Goal: Book appointment/travel/reservation

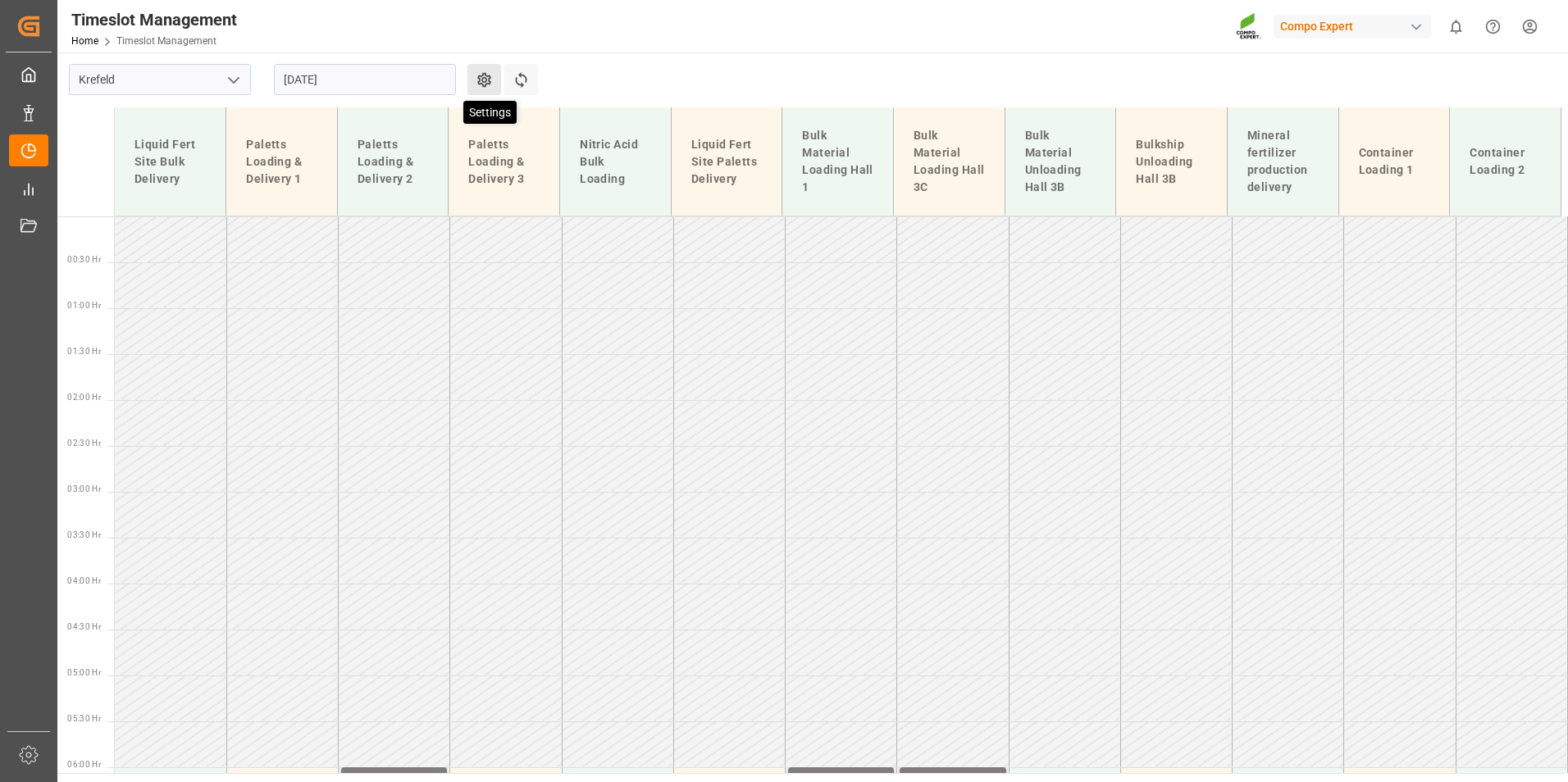
scroll to position [622, 0]
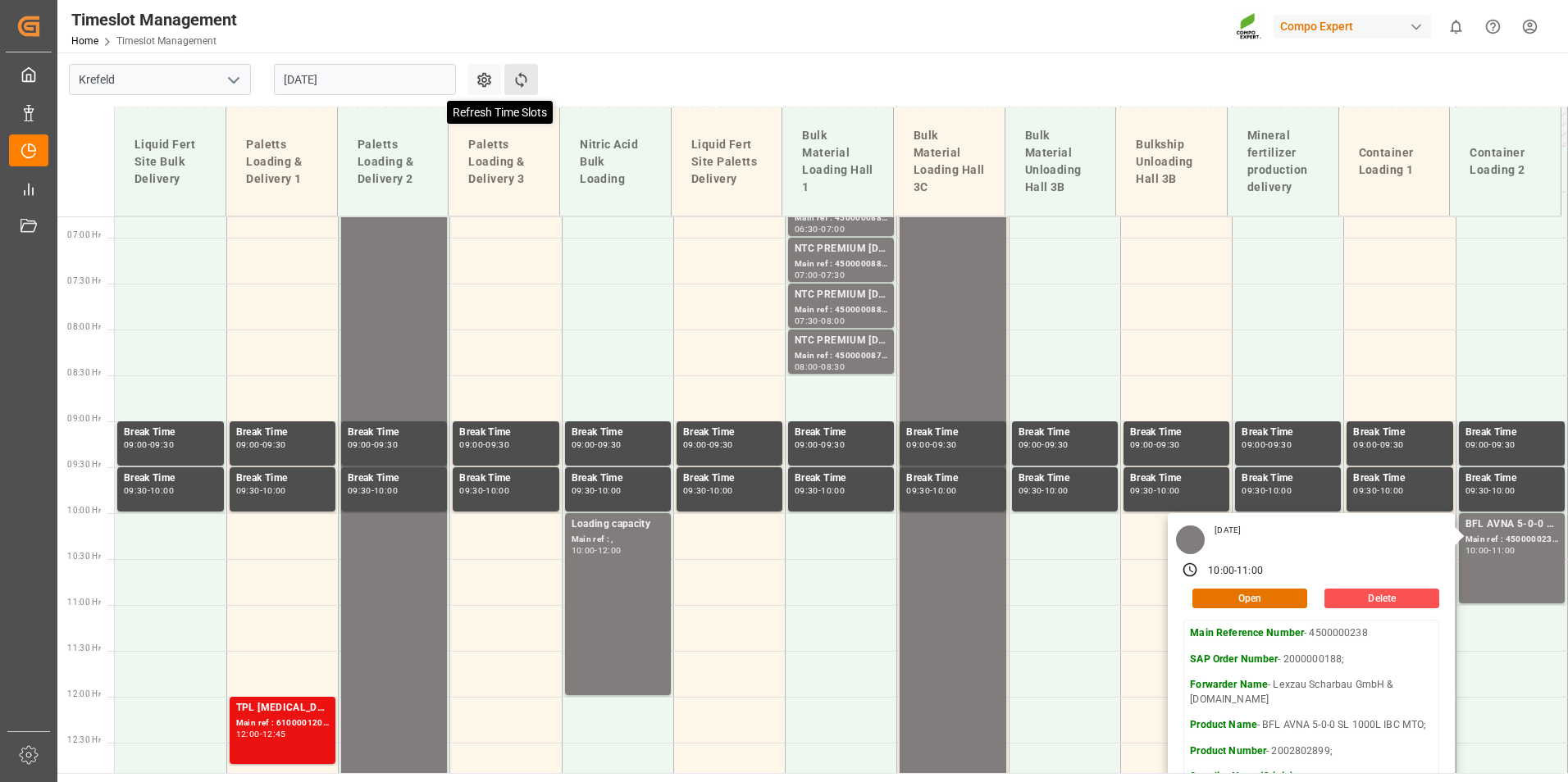
click at [517, 84] on icon at bounding box center [520, 79] width 12 height 15
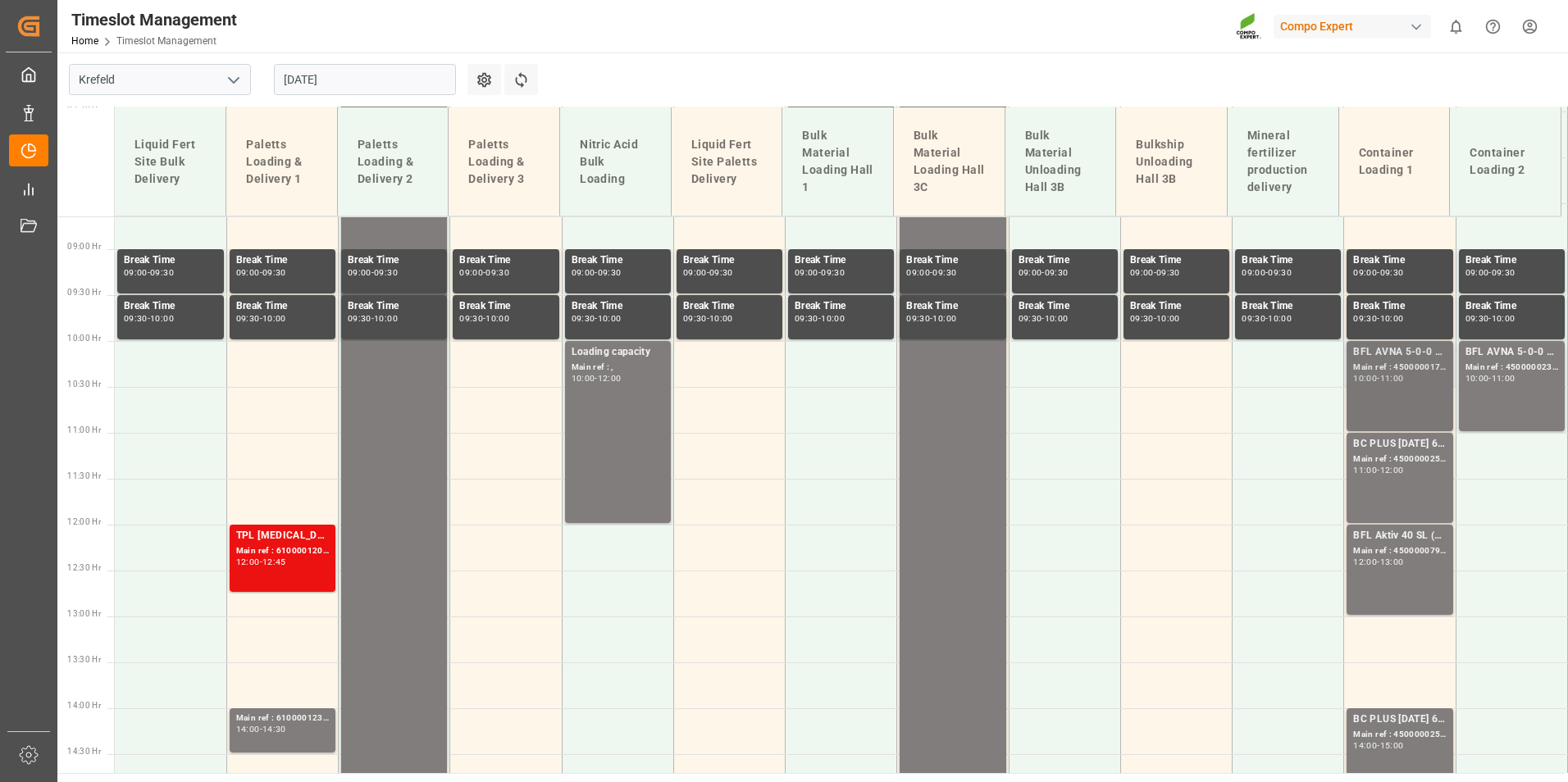
scroll to position [795, 0]
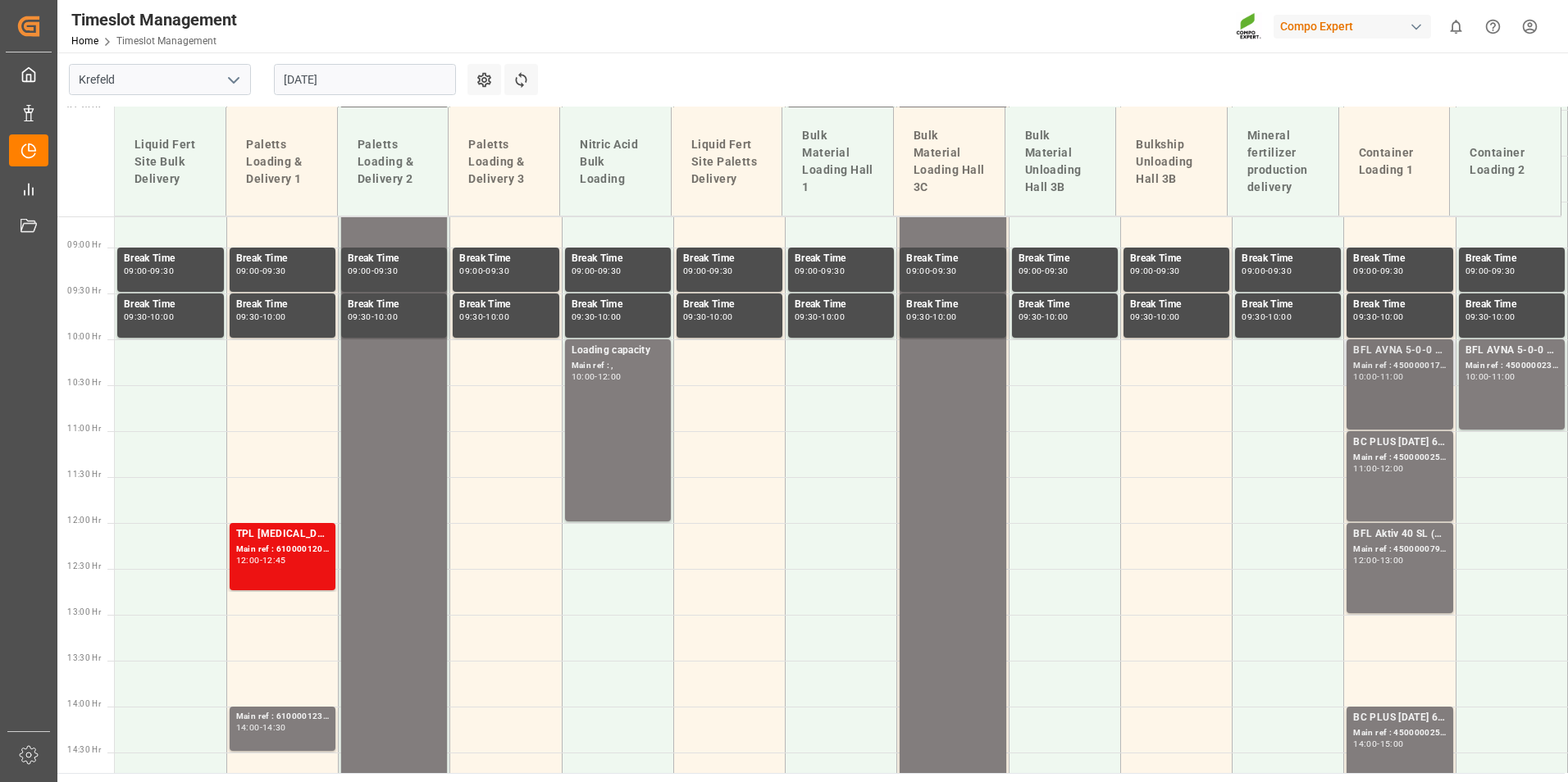
click at [1413, 374] on div "10:00 - 11:00" at bounding box center [1400, 378] width 93 height 9
click at [1492, 361] on div "Main ref : 4500000238, 2000000188;" at bounding box center [1512, 366] width 93 height 14
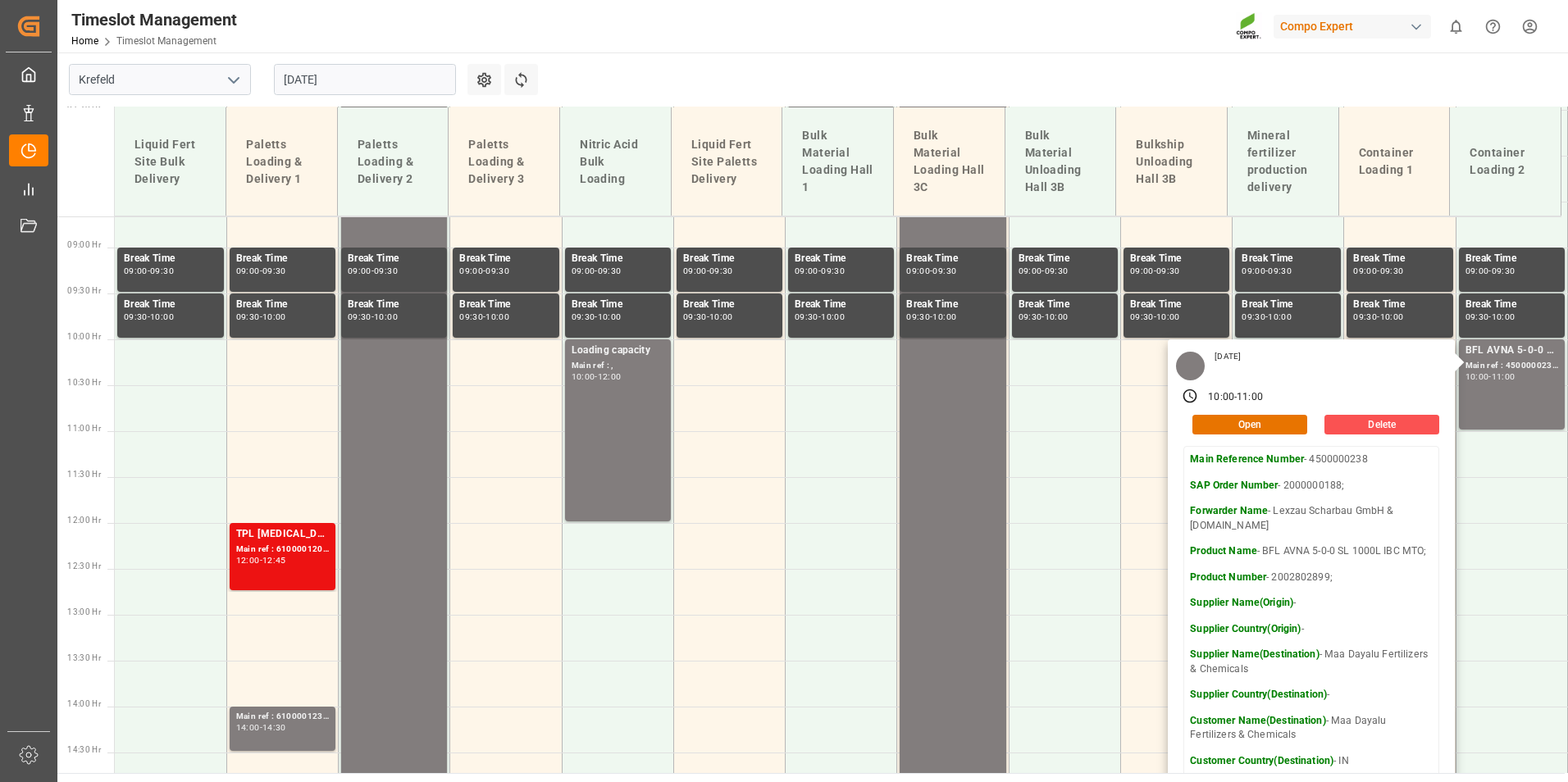
click at [1200, 93] on main "[GEOGRAPHIC_DATA] [DATE] Settings Refresh Time Slots Liquid Fert Site Bulk Deli…" at bounding box center [811, 412] width 1507 height 721
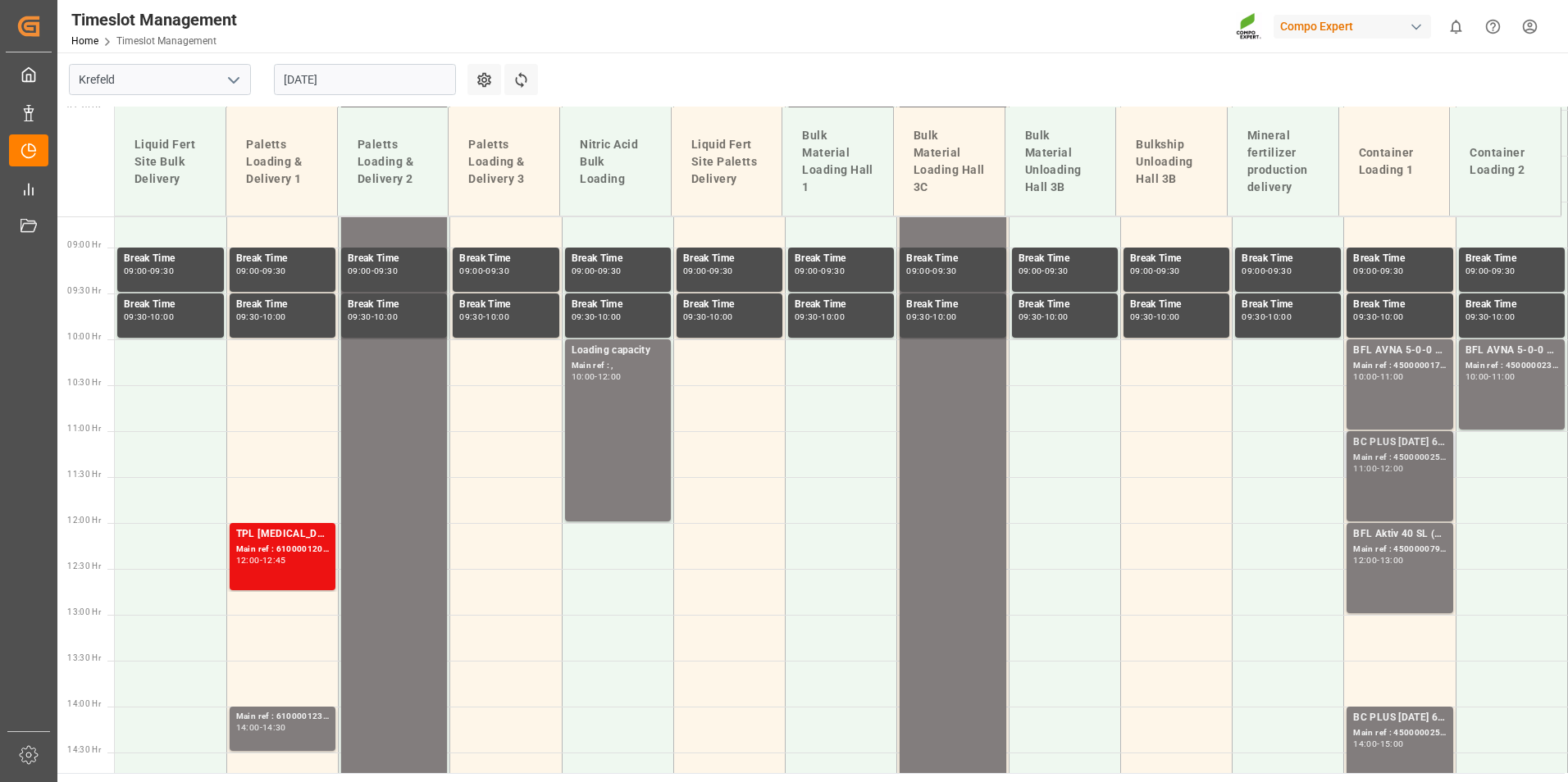
click at [1370, 434] on div "BC PLUS [DATE] 6M 25kg (x42) INT; Main ref : 4500000252, 2000000104; 11:00 - 12…" at bounding box center [1399, 476] width 106 height 90
click at [1394, 561] on div "13:00" at bounding box center [1392, 560] width 24 height 7
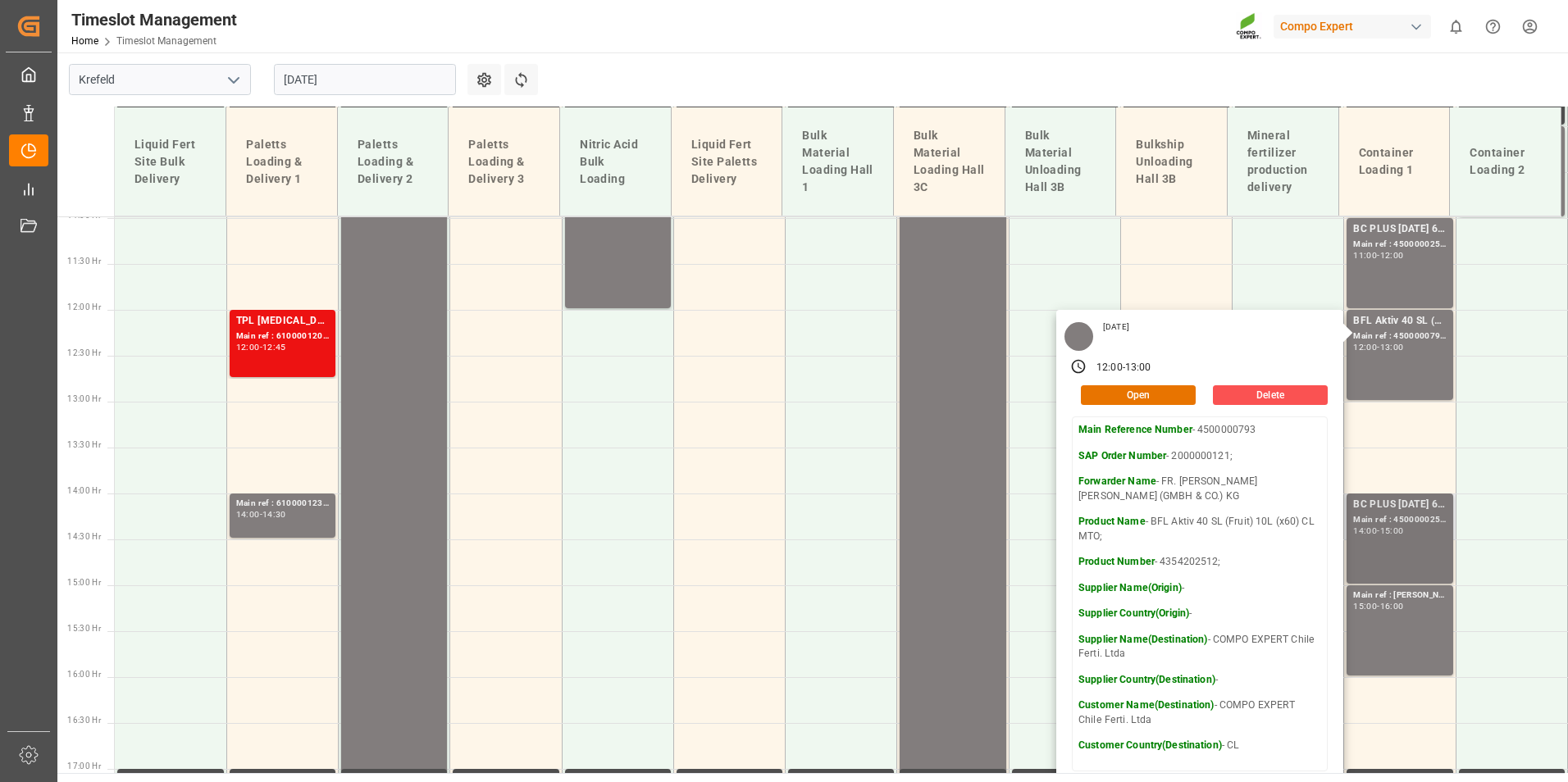
scroll to position [1041, 0]
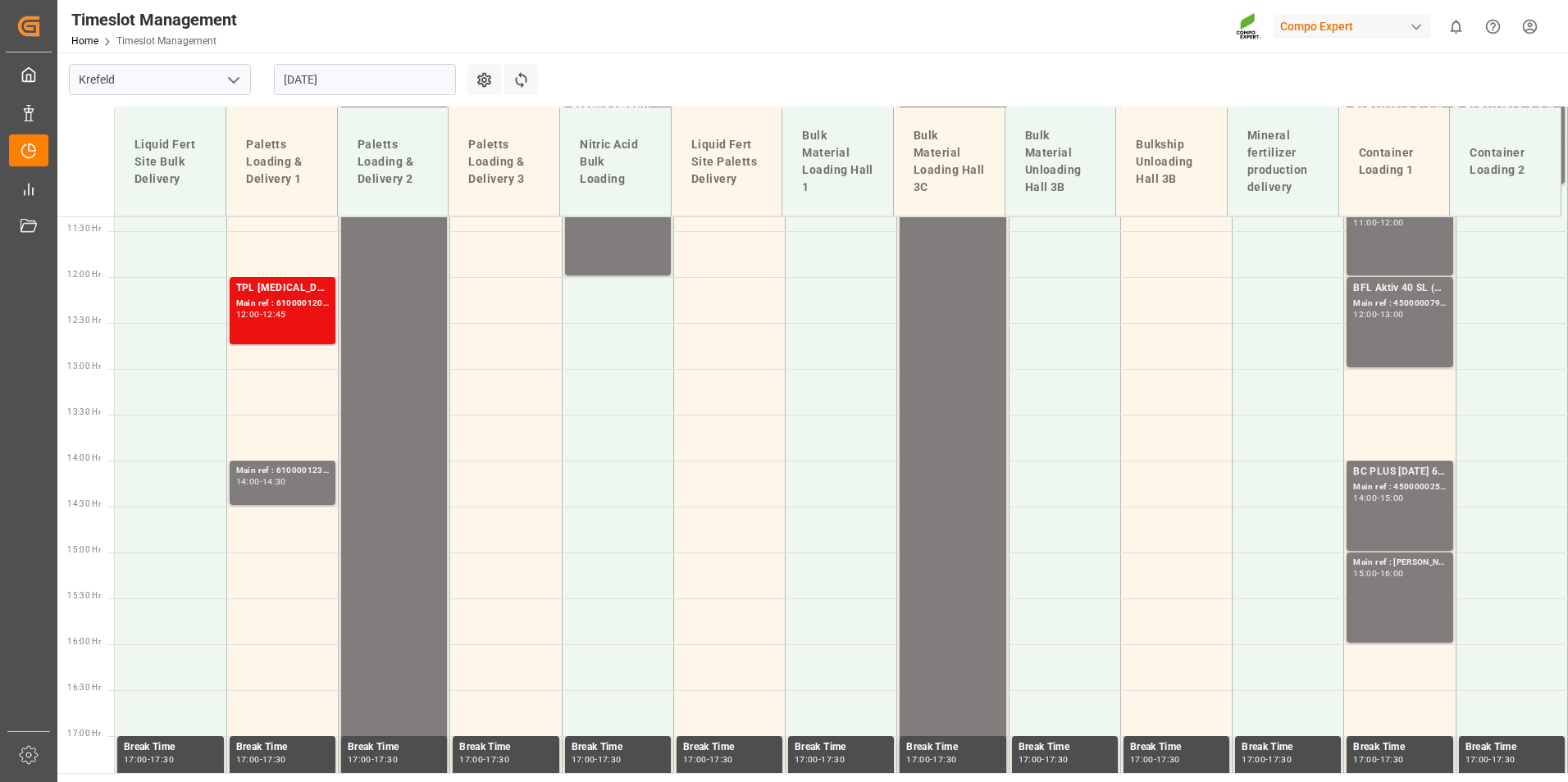
click at [1392, 522] on div "BC PLUS [DATE] 6M 25kg (x42) INT; Main ref : 4500000251, 2000000104; 14:00 - 15…" at bounding box center [1400, 506] width 93 height 84
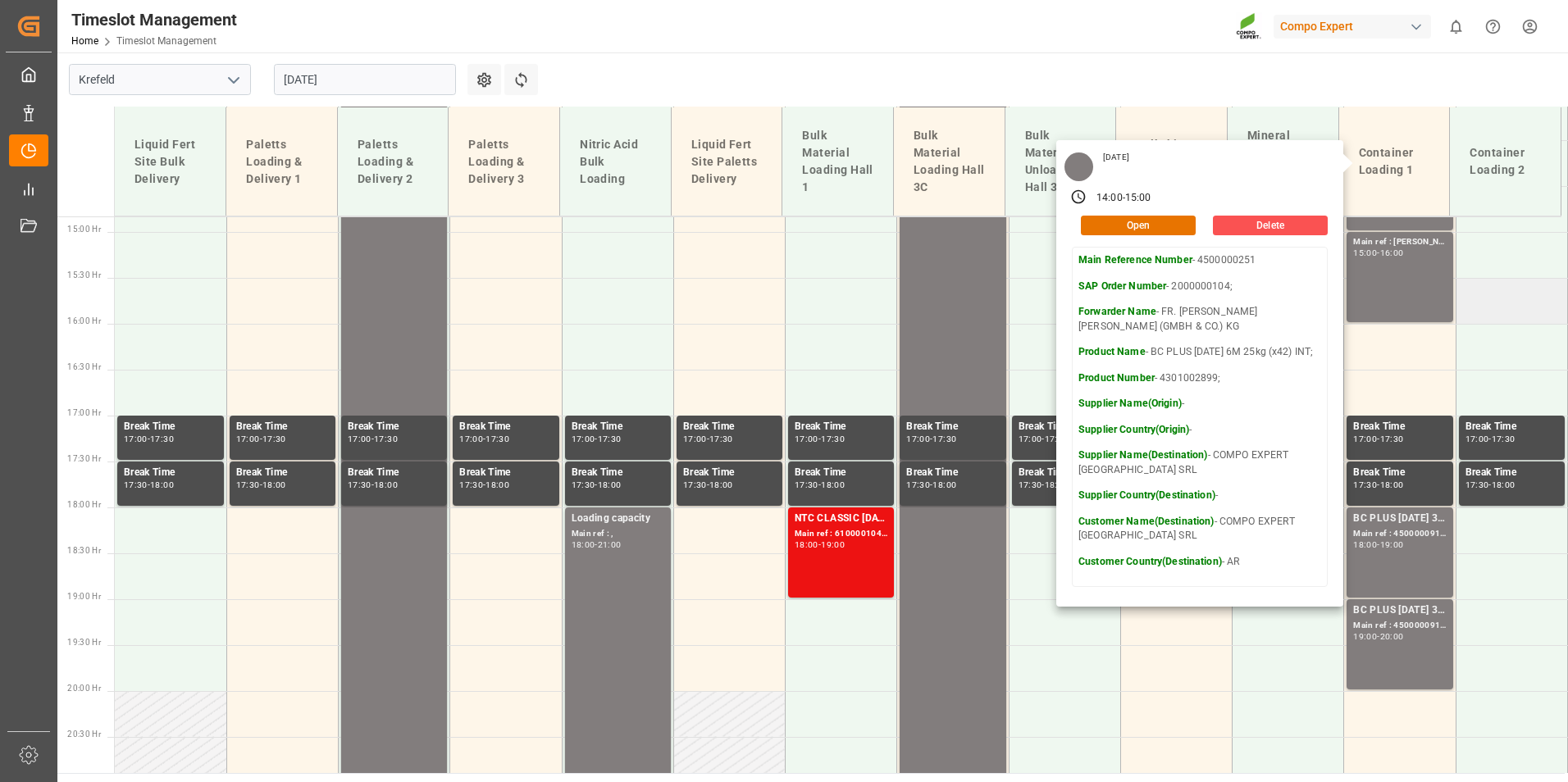
scroll to position [1369, 0]
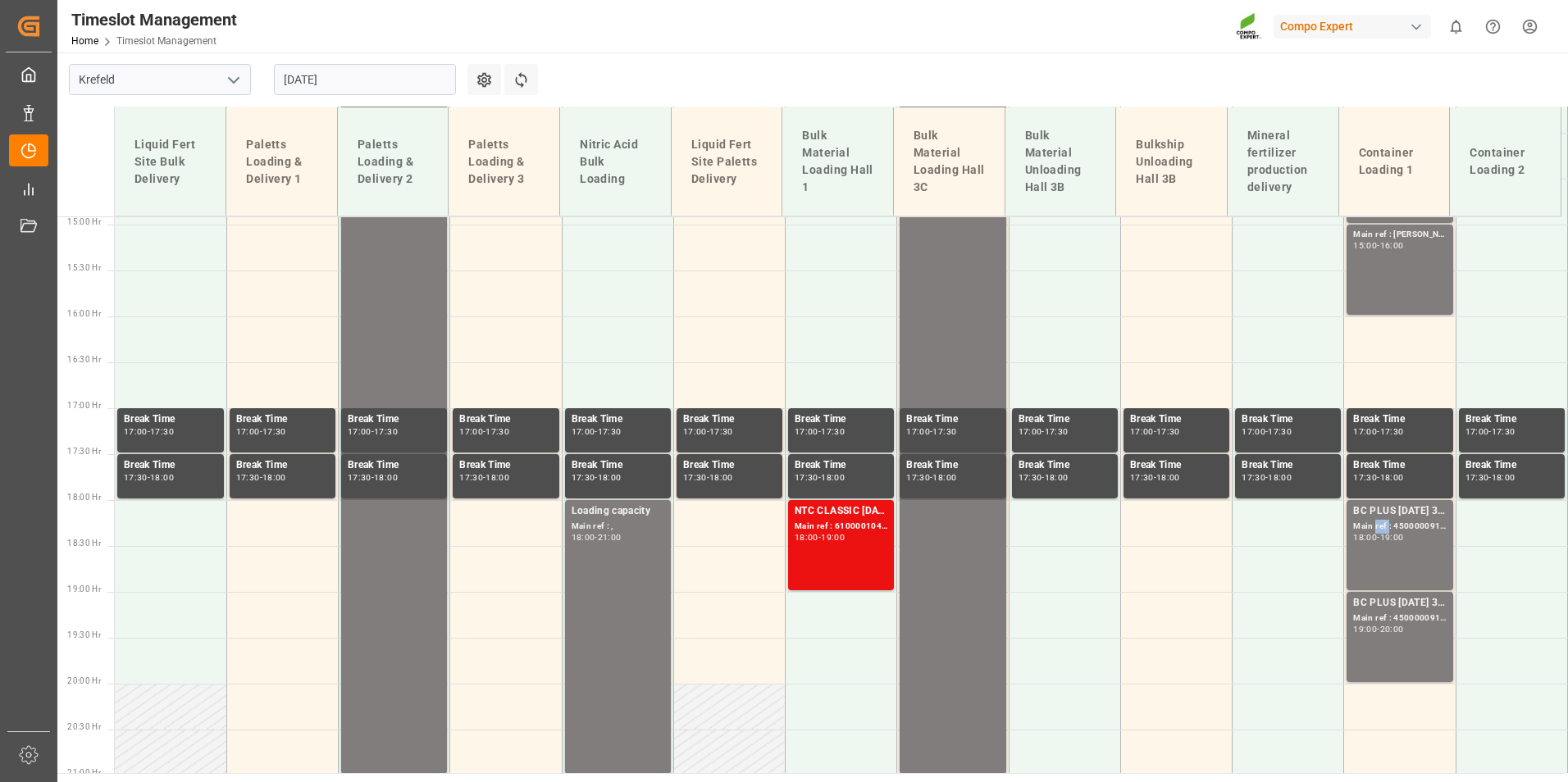
click at [1374, 520] on div "Main ref : 4500000915, 2000000422;" at bounding box center [1400, 527] width 93 height 14
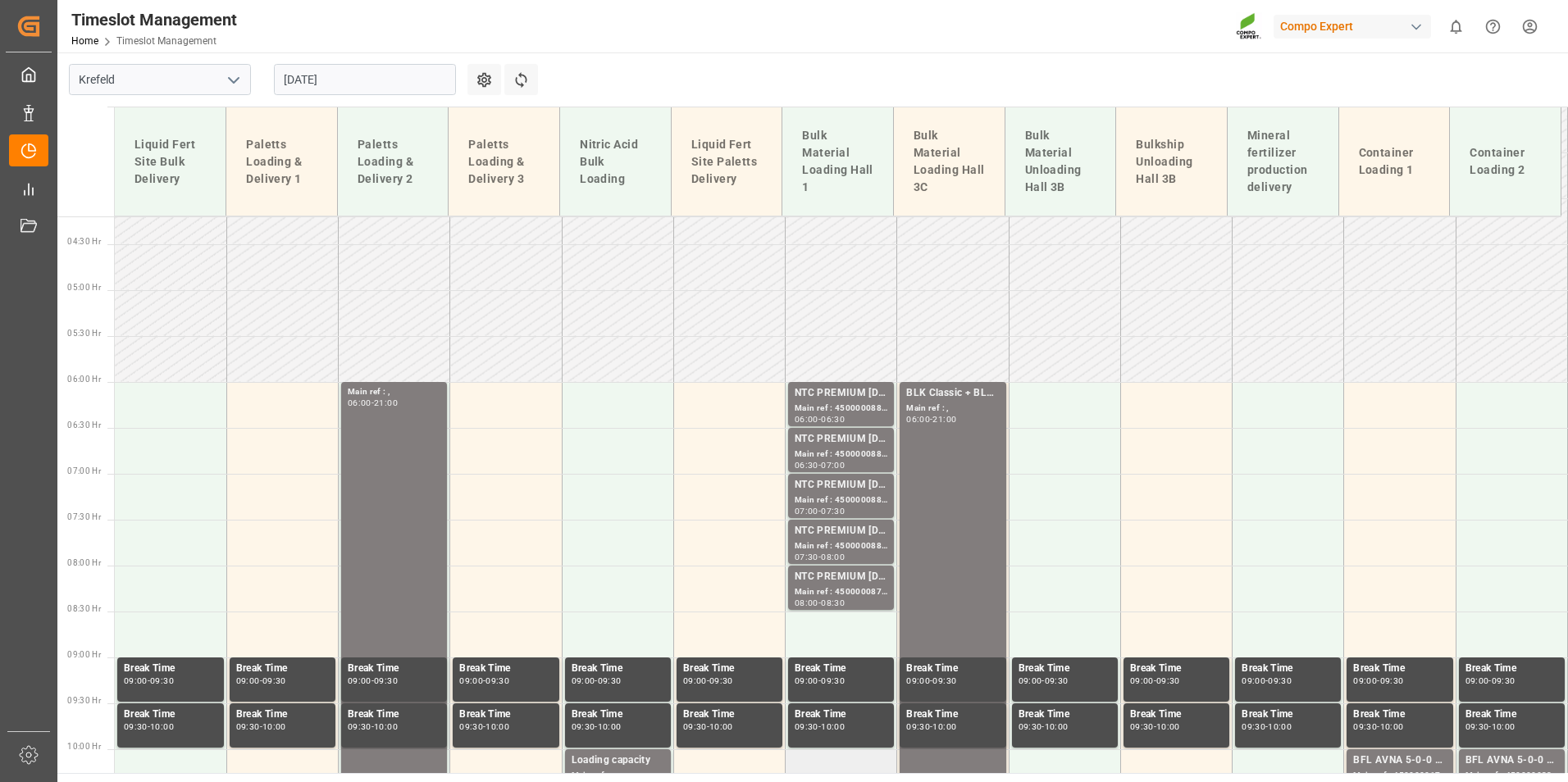
scroll to position [468, 0]
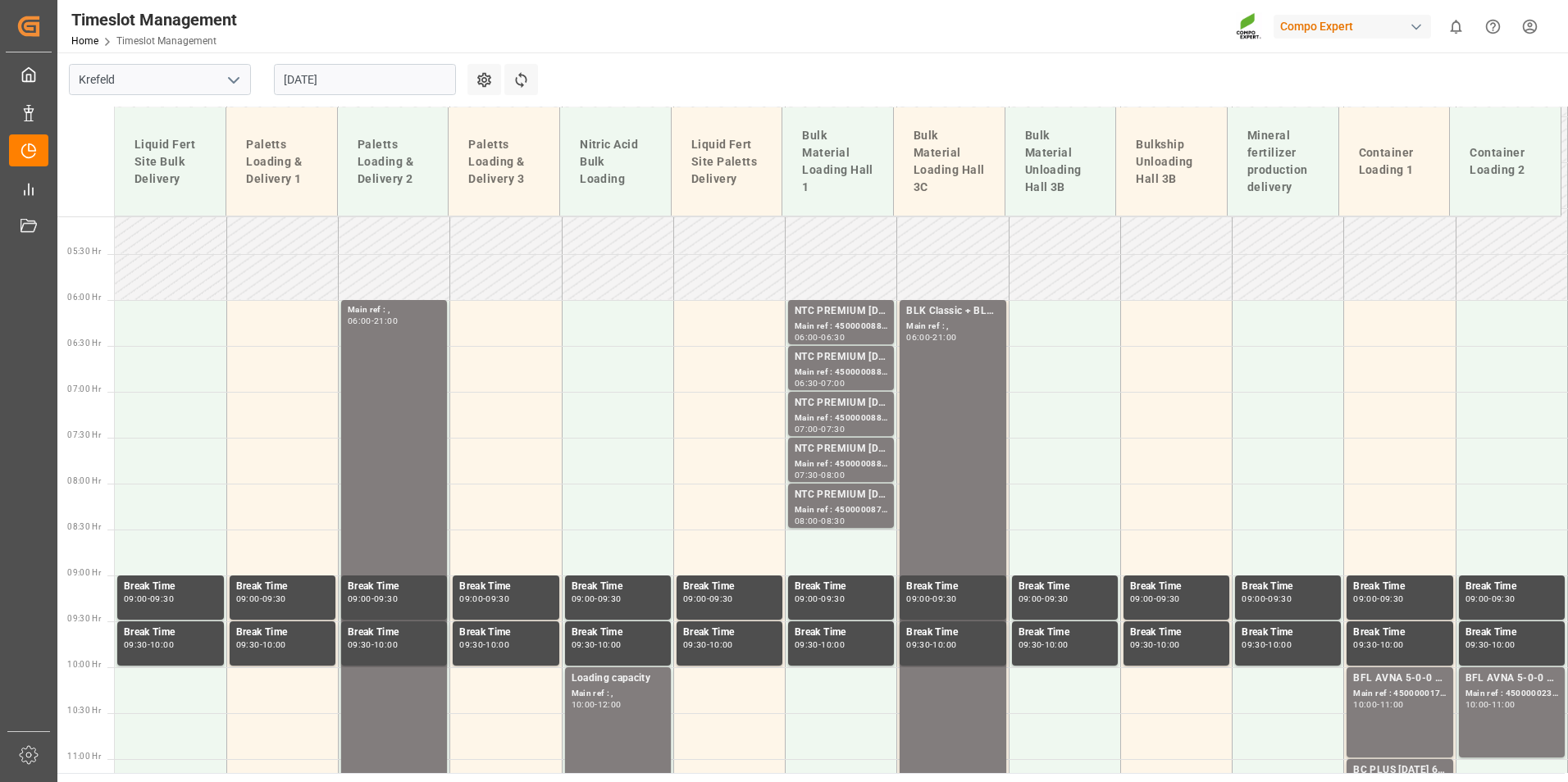
click at [363, 86] on input "[DATE]" at bounding box center [364, 79] width 182 height 31
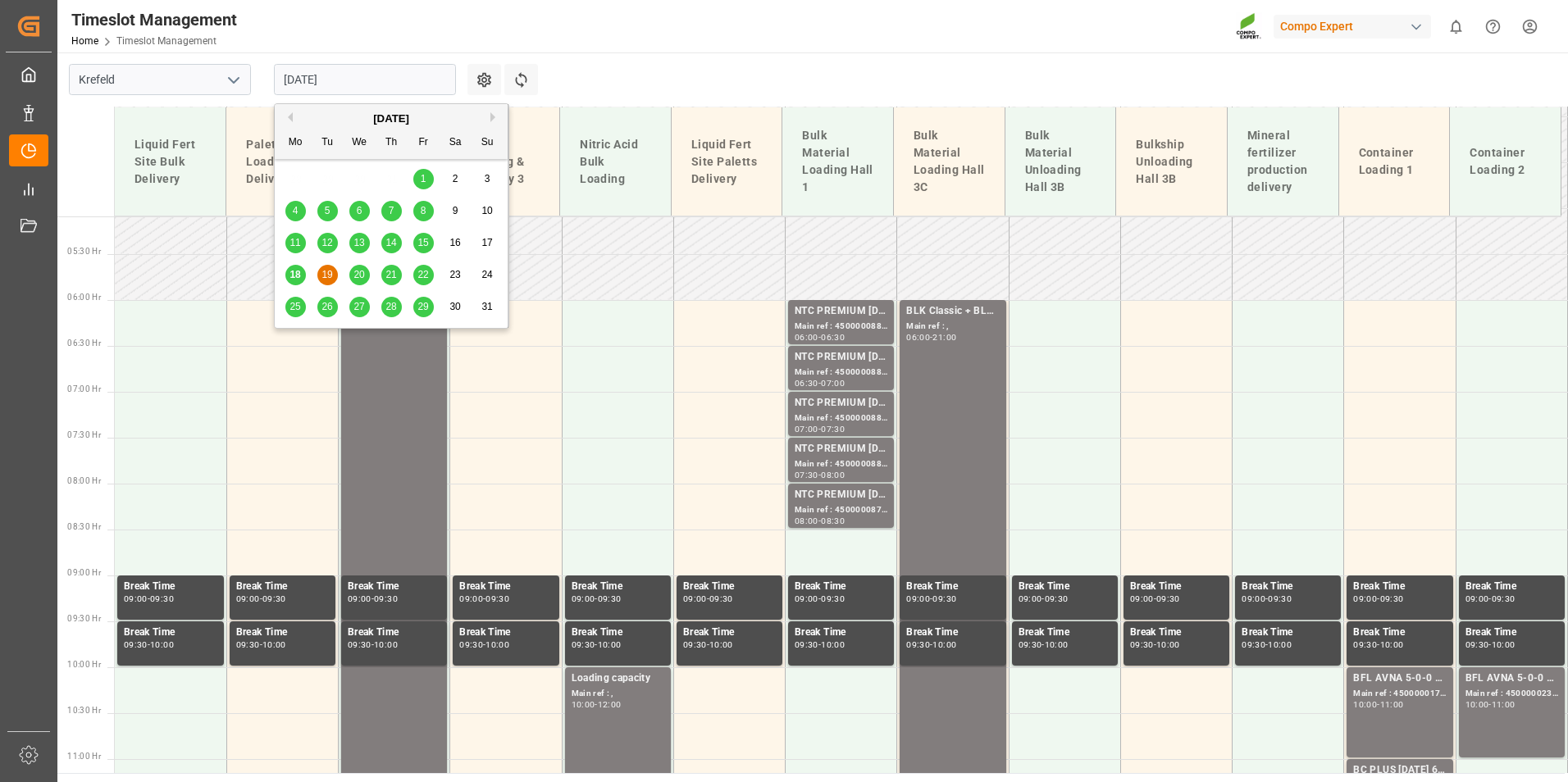
click at [288, 272] on div "18" at bounding box center [295, 275] width 20 height 20
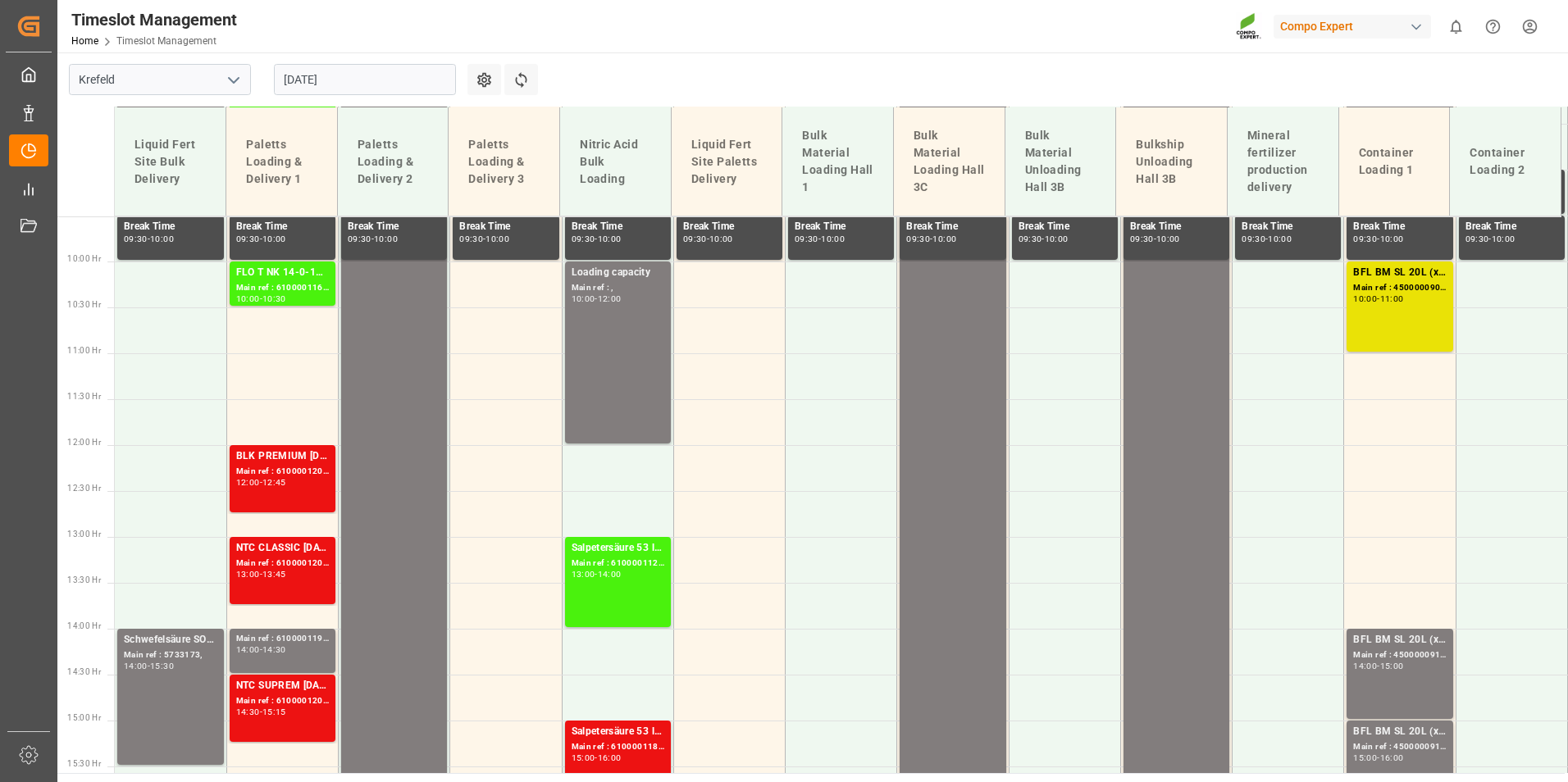
scroll to position [959, 0]
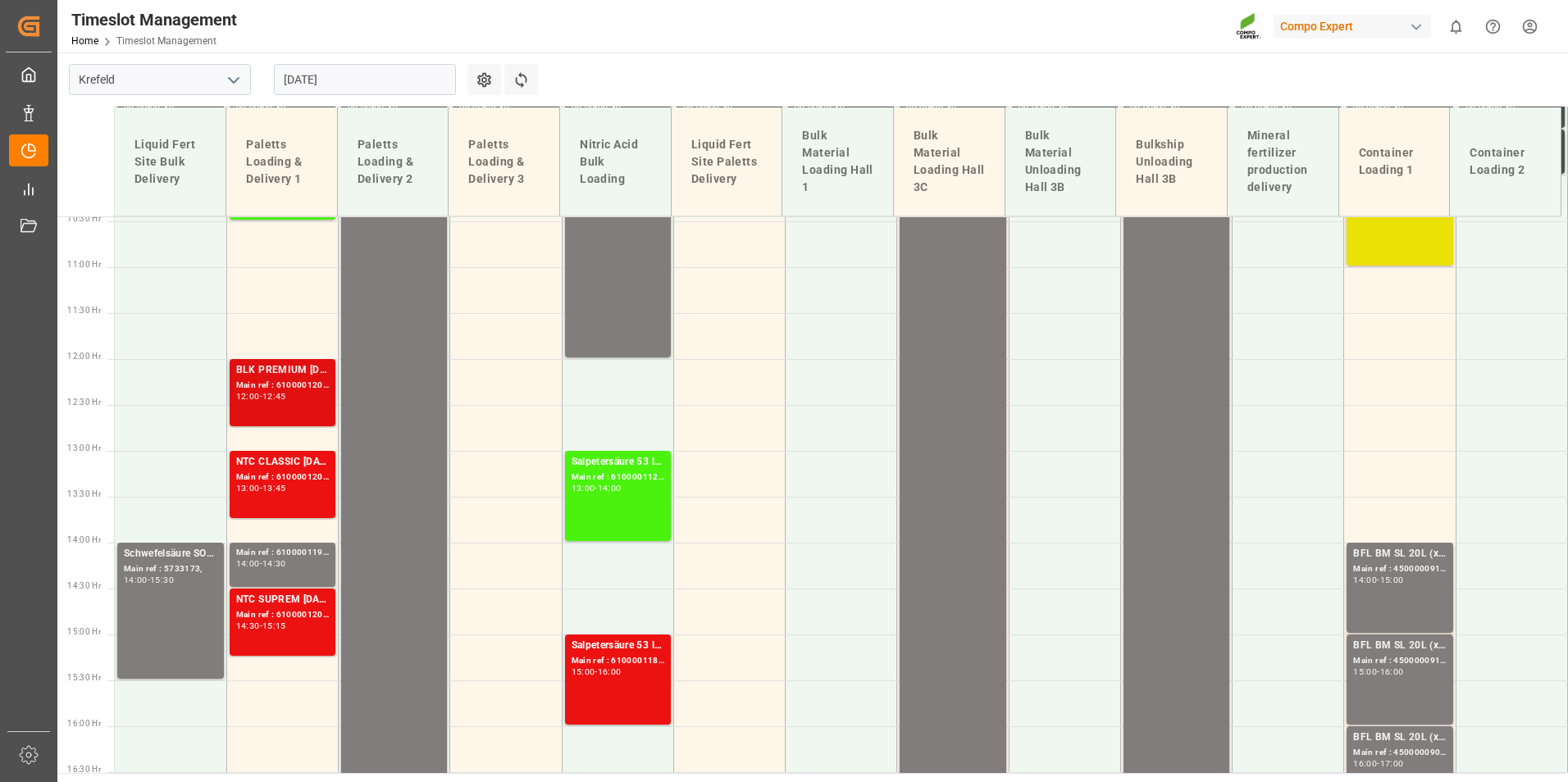
click at [282, 411] on div "BLK PREMIUM [DATE]+3+TE 600kg BB; Main ref : 6100001203, 2000000944; 12:00 - 12…" at bounding box center [282, 393] width 93 height 61
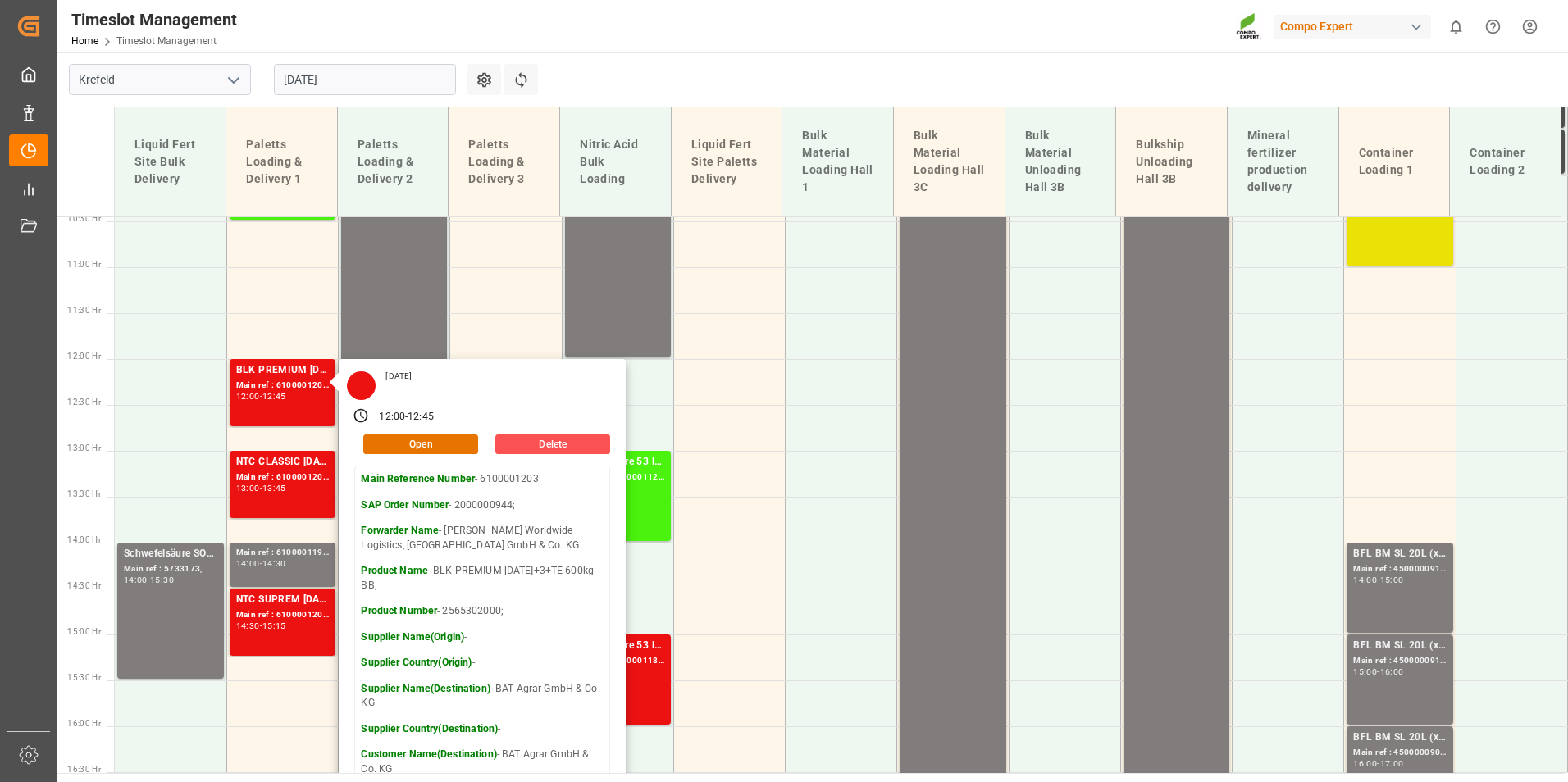
click at [372, 87] on input "[DATE]" at bounding box center [364, 79] width 182 height 31
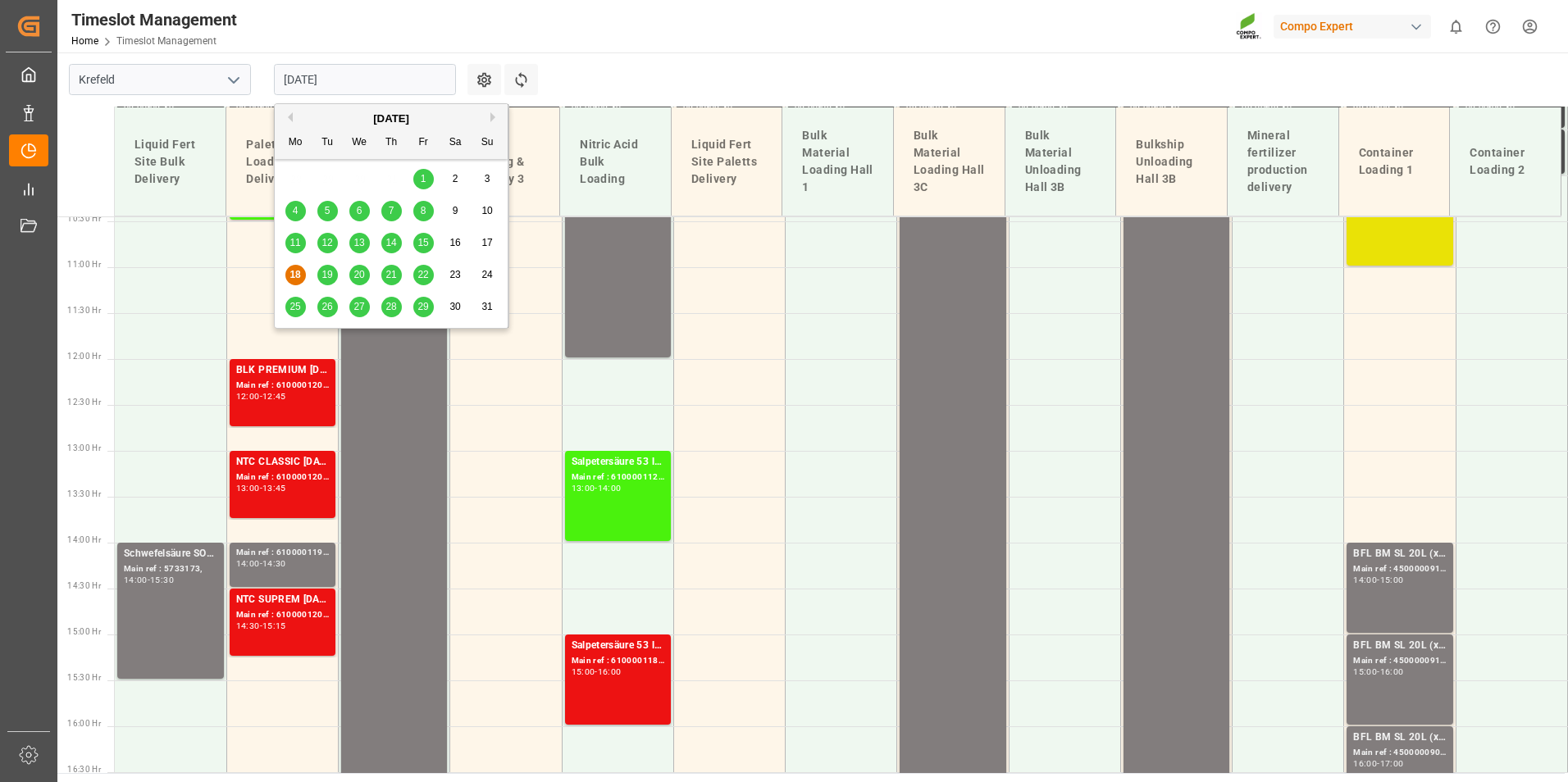
click at [421, 279] on span "22" at bounding box center [422, 274] width 11 height 12
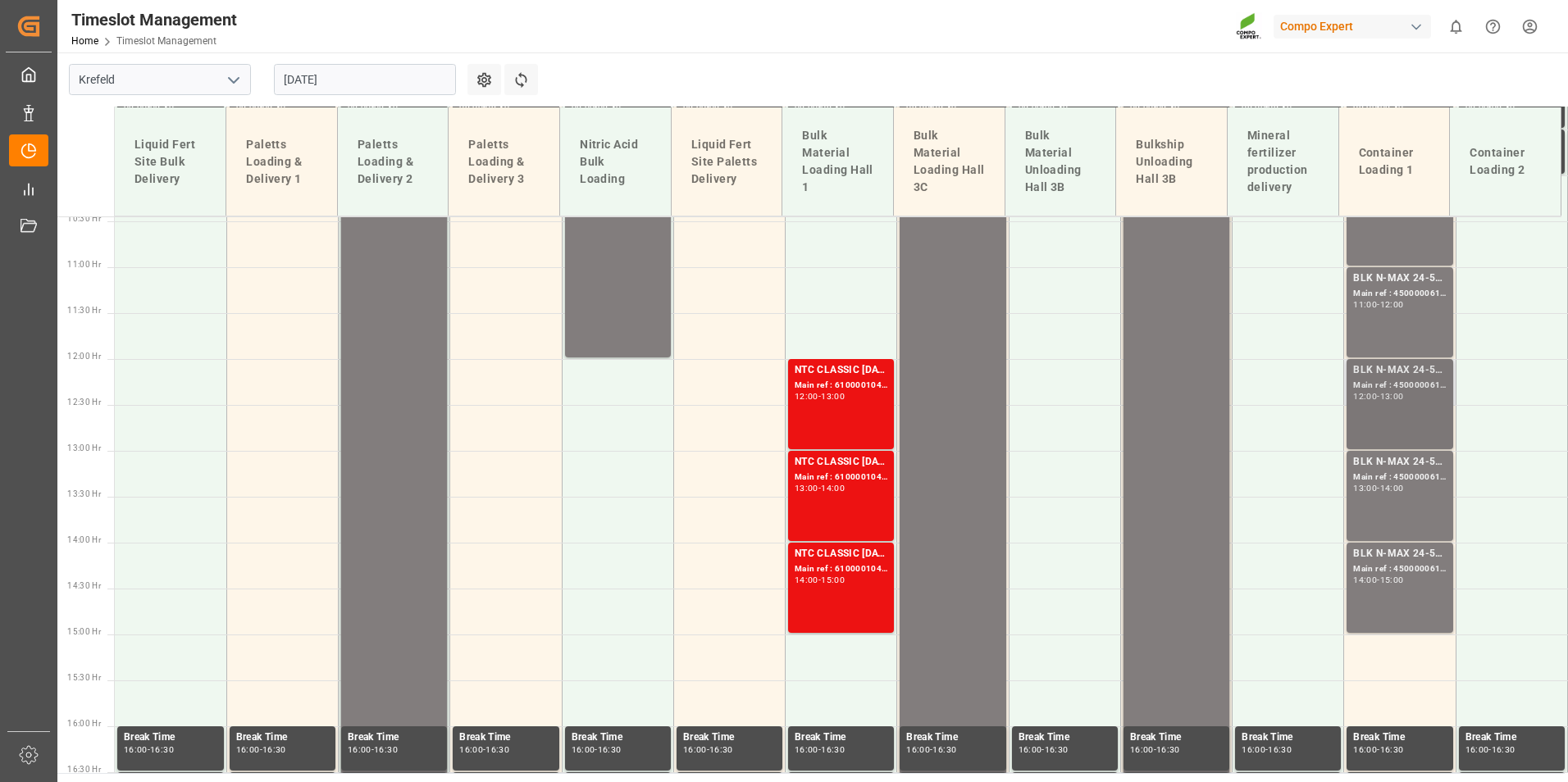
click at [1400, 403] on div "BLK N-MAX 24-5-5 25KG (x42) INT MTO; Main ref : 4500000618, 2000000562; 12:00 -…" at bounding box center [1400, 404] width 93 height 84
click at [1400, 481] on div "Main ref : 4500000614, 2000000562;" at bounding box center [1400, 477] width 93 height 14
click at [1392, 591] on div "BLK N-MAX 24-5-5 25KG (x42) INT MTO; Main ref : 4500000613, 2000000562; 14:00 -…" at bounding box center [1400, 588] width 93 height 84
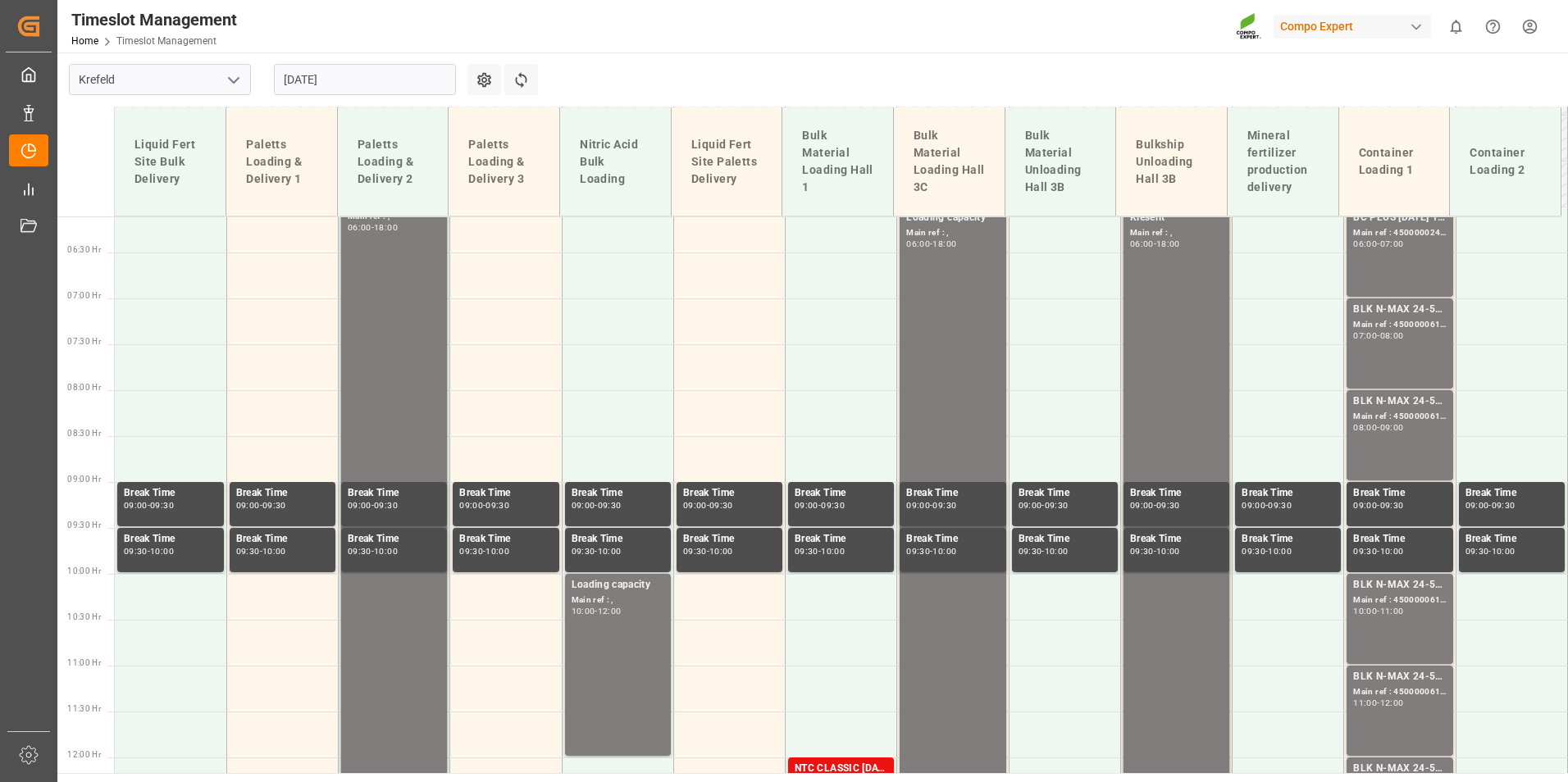
scroll to position [631, 0]
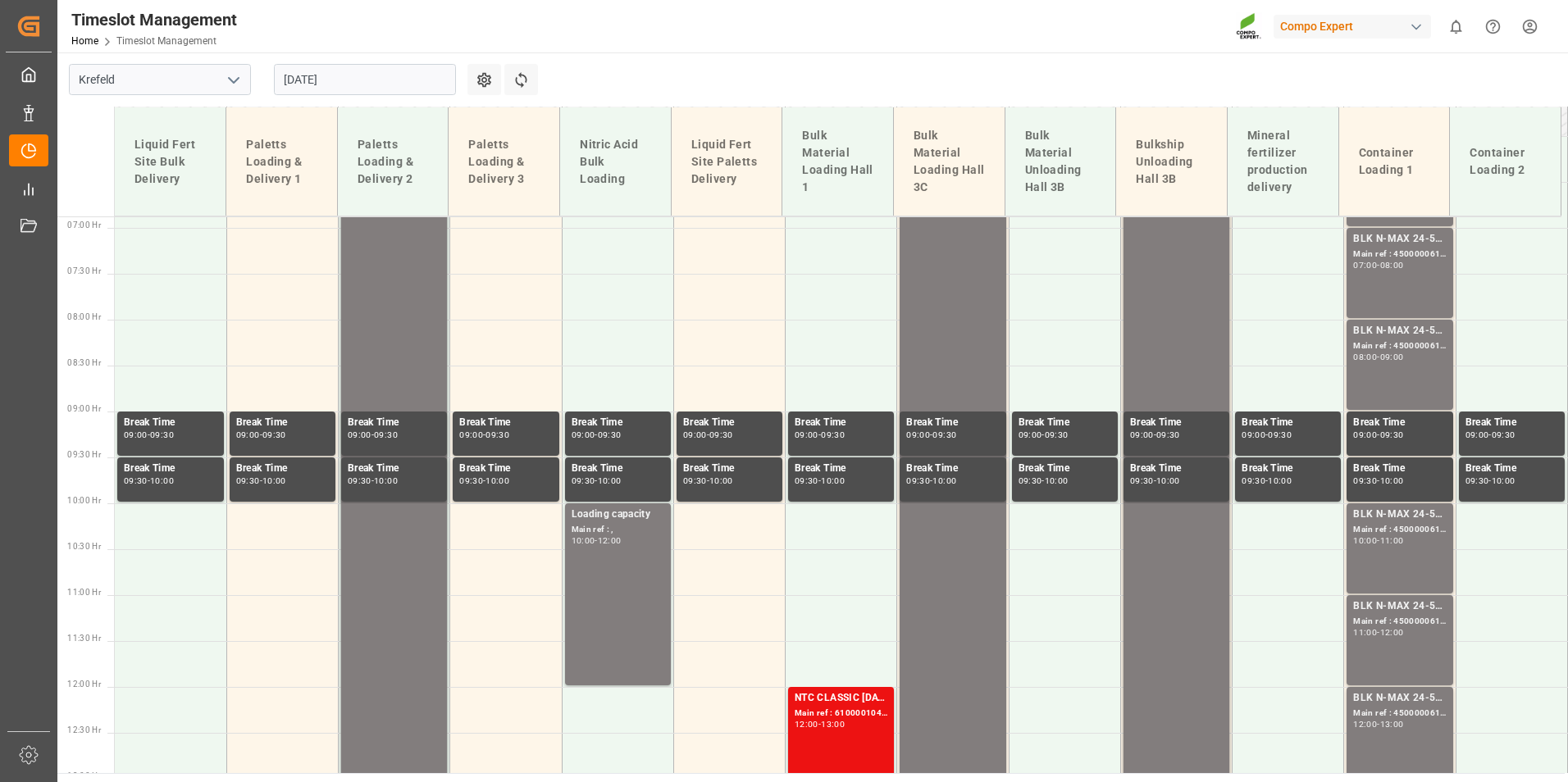
click at [380, 86] on input "[DATE]" at bounding box center [364, 79] width 182 height 31
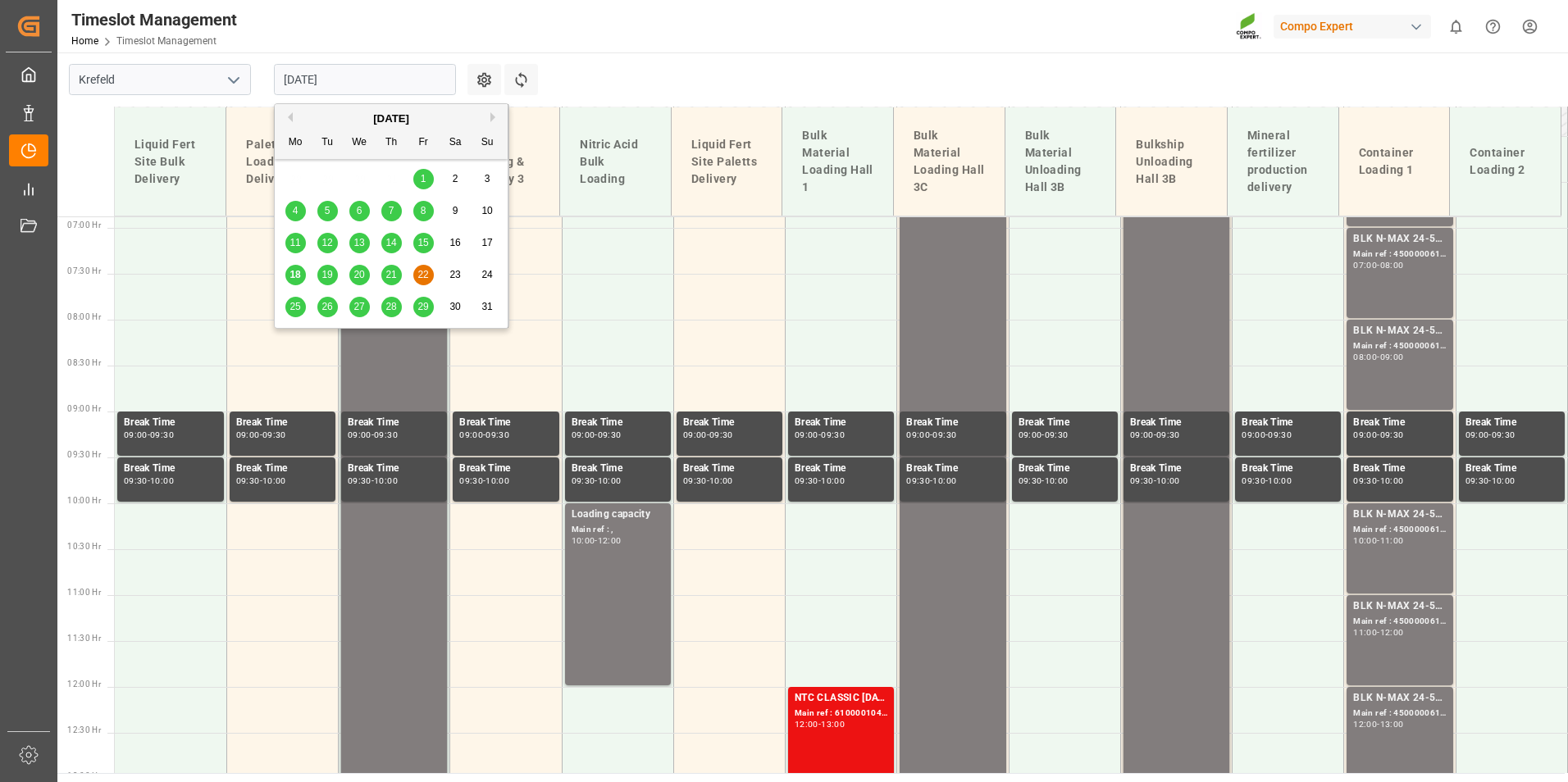
click at [329, 278] on span "19" at bounding box center [327, 274] width 11 height 12
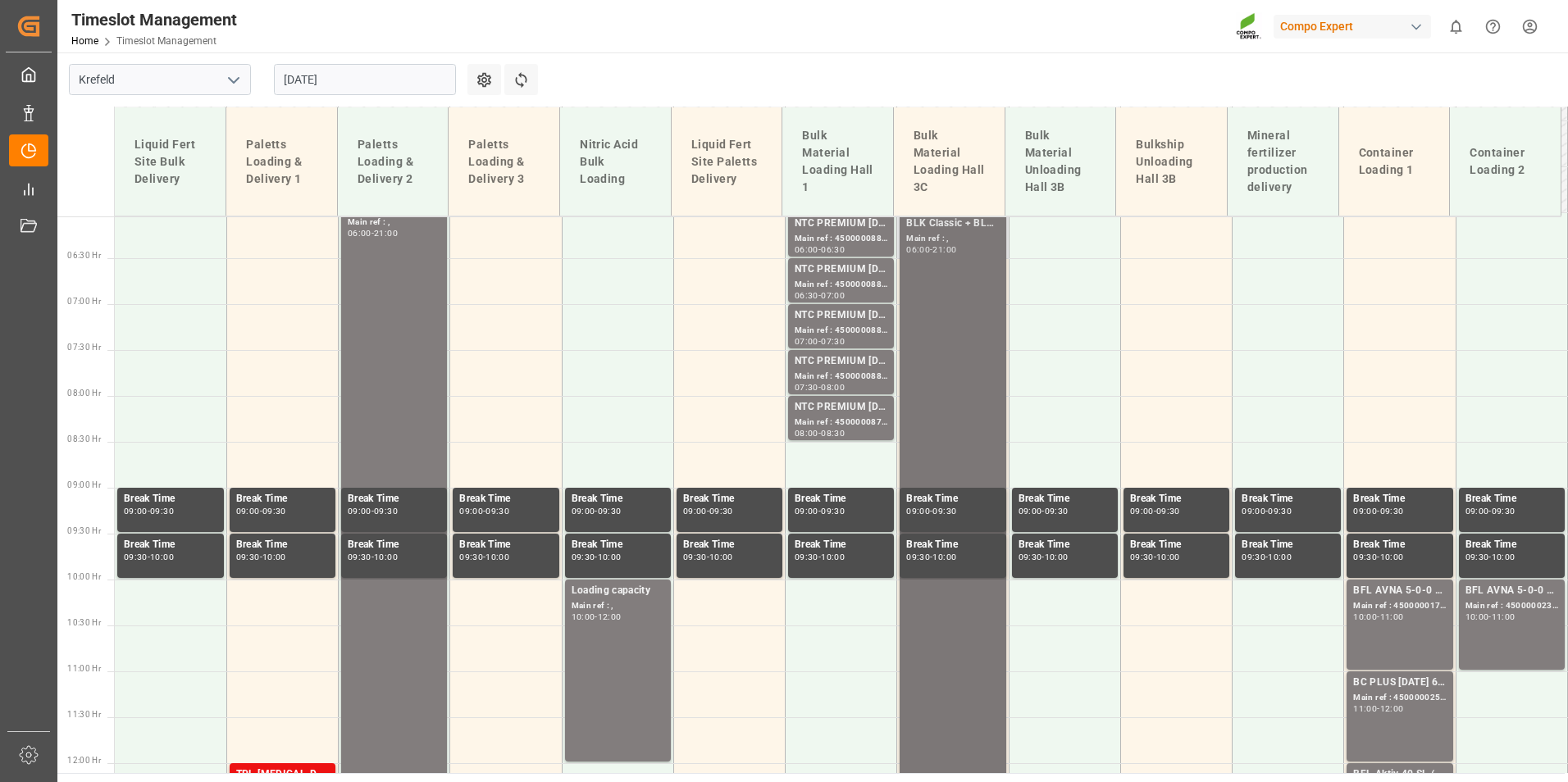
scroll to position [550, 0]
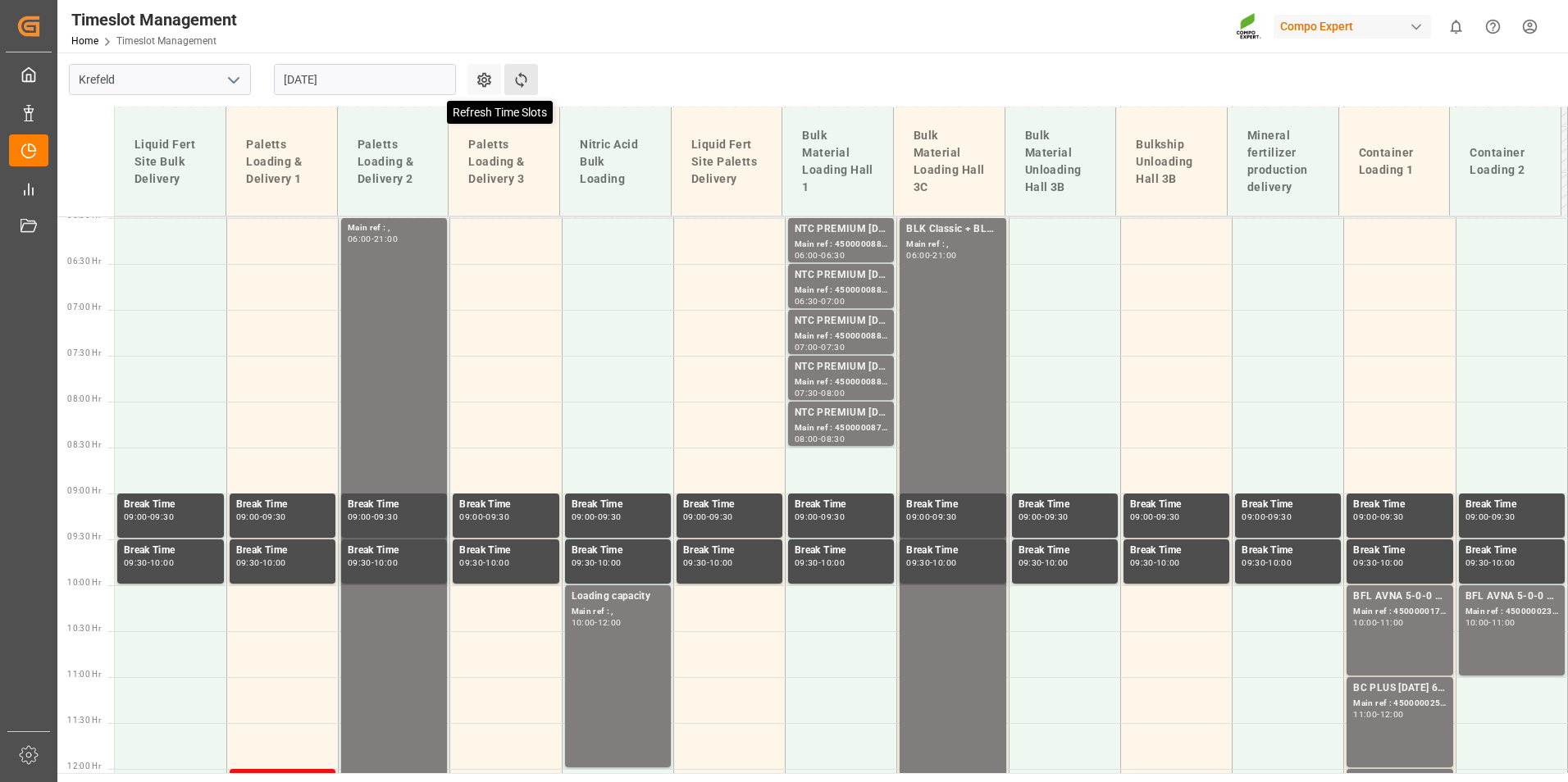
click at [527, 80] on icon at bounding box center [520, 79] width 17 height 17
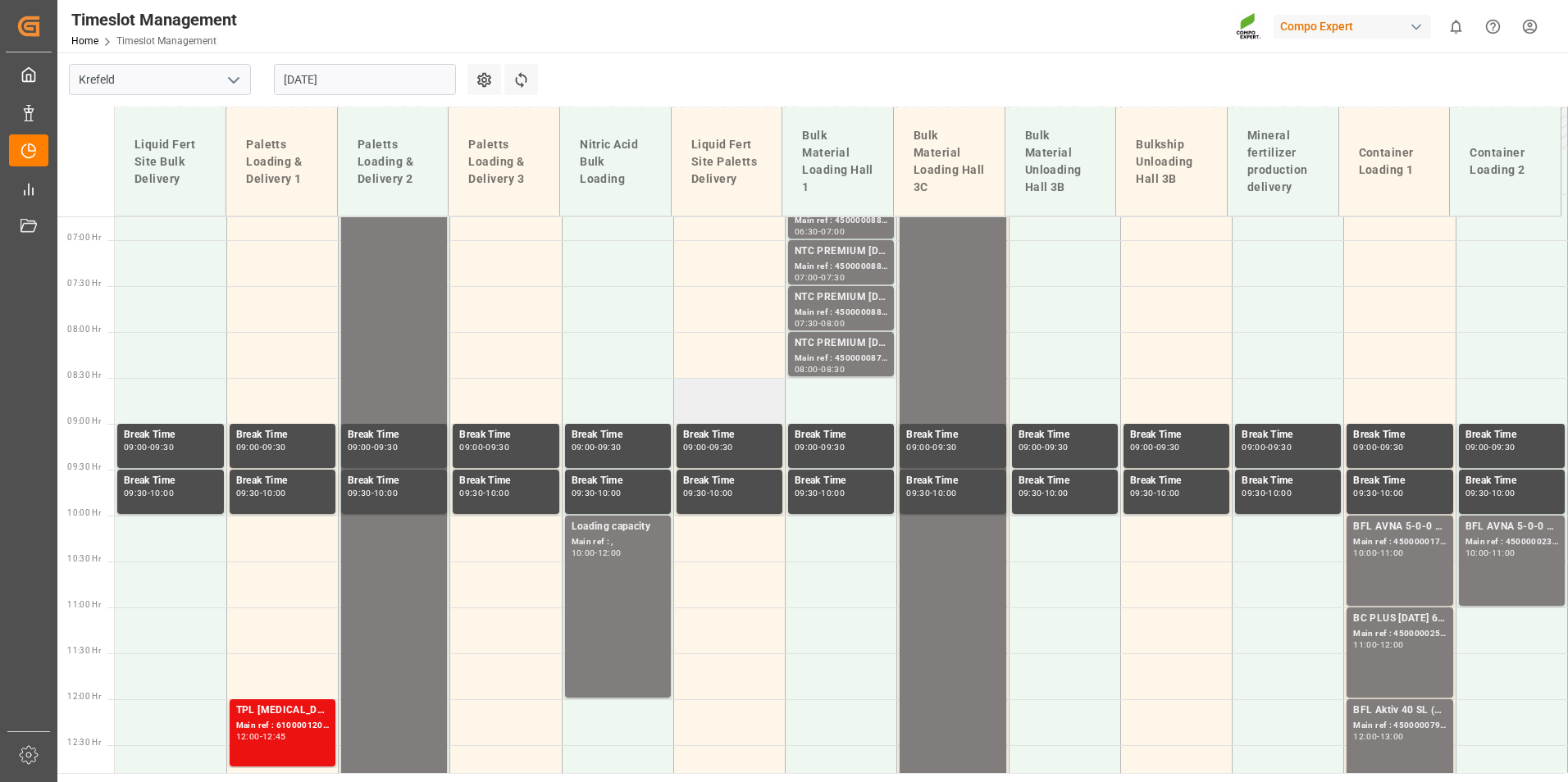
scroll to position [631, 0]
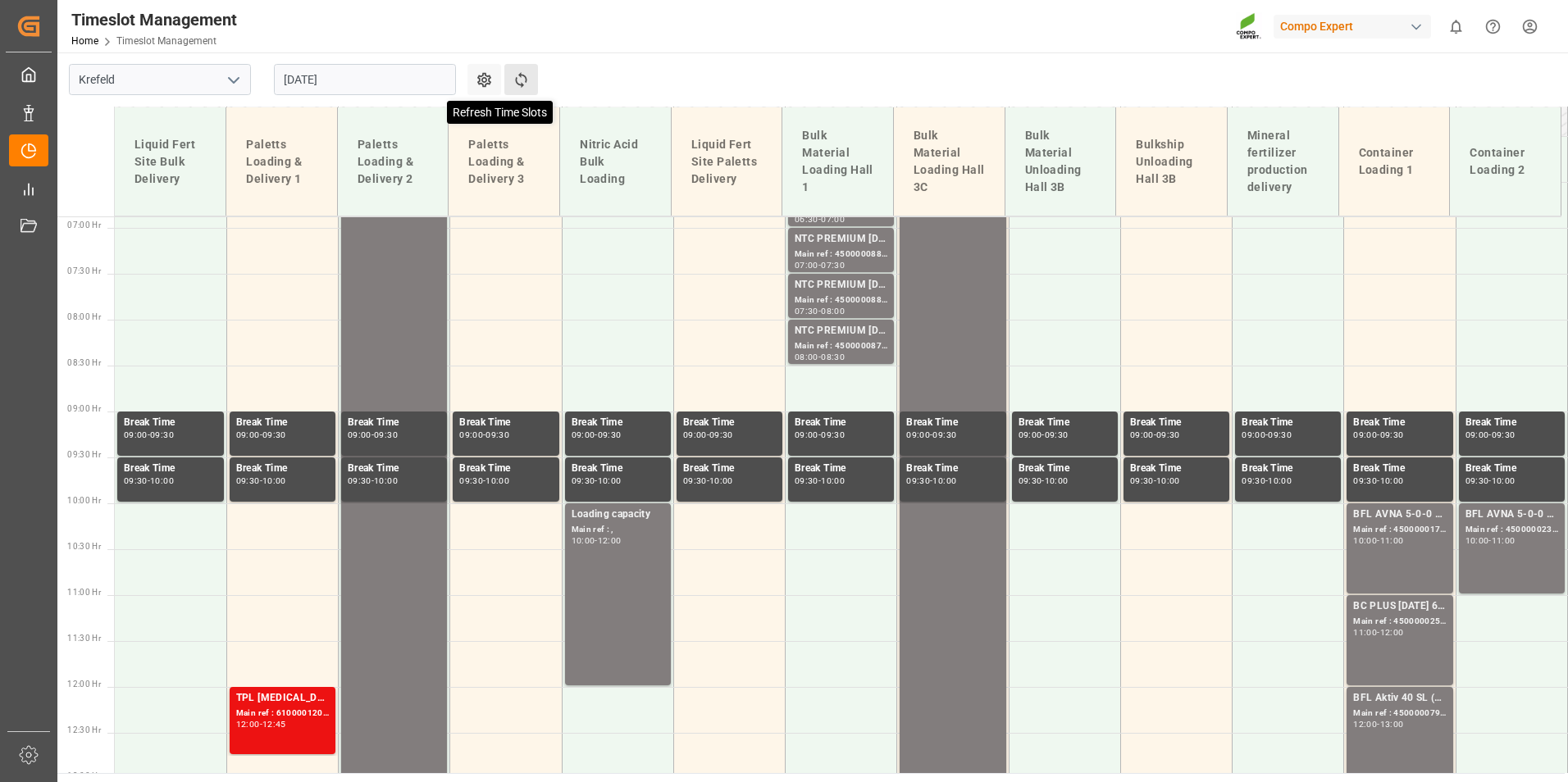
click at [528, 77] on icon at bounding box center [520, 79] width 17 height 17
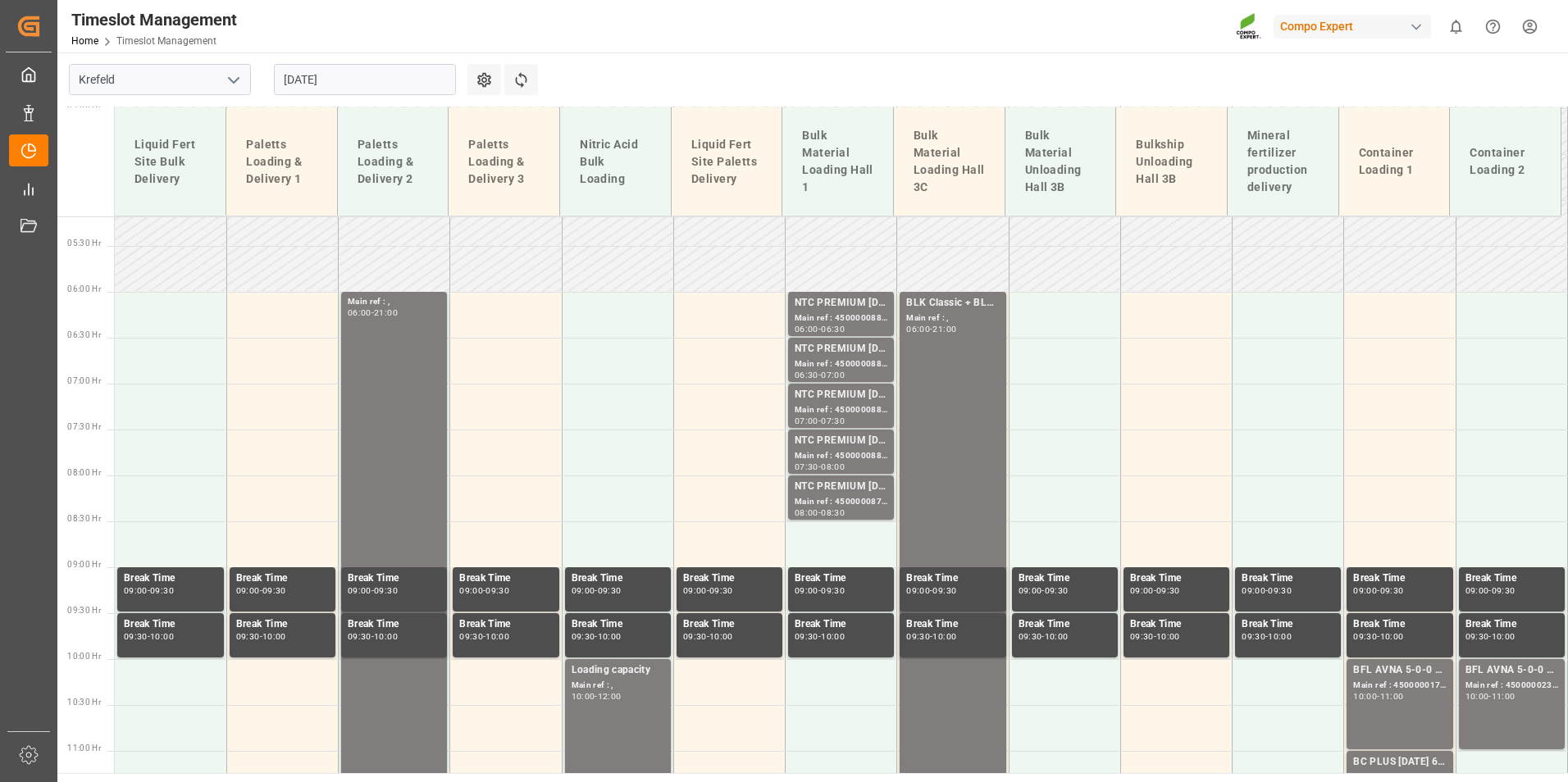
scroll to position [304, 0]
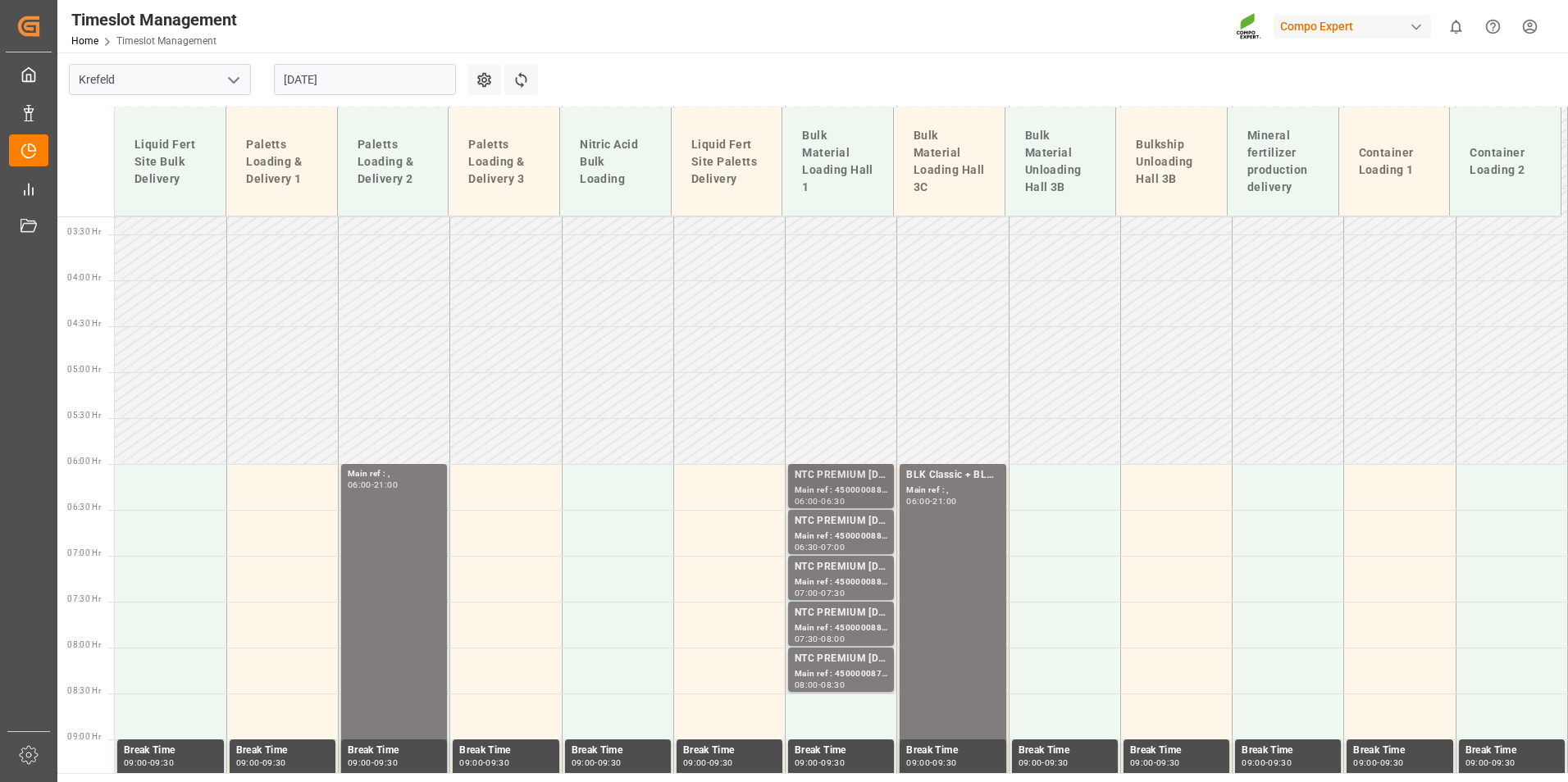
click at [839, 479] on div "NTC PREMIUM [DATE]+3+TE BULK;" at bounding box center [841, 476] width 93 height 16
